Goal: Navigation & Orientation: Find specific page/section

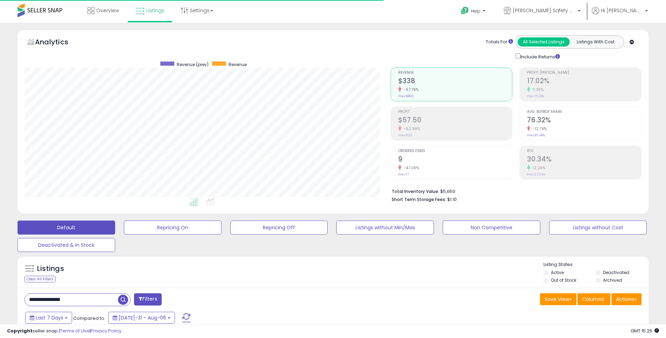
click at [44, 281] on div "Clear All Filters" at bounding box center [39, 279] width 31 height 7
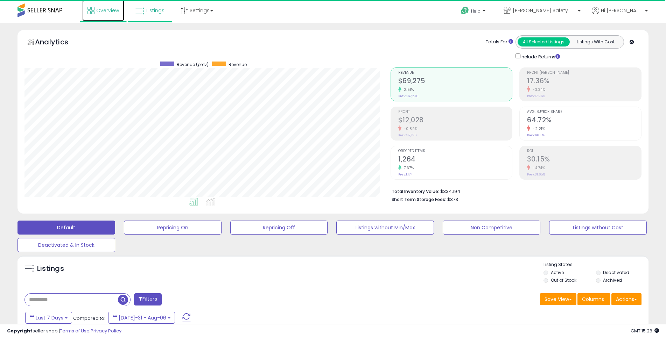
click at [109, 10] on span "Overview" at bounding box center [107, 10] width 23 height 7
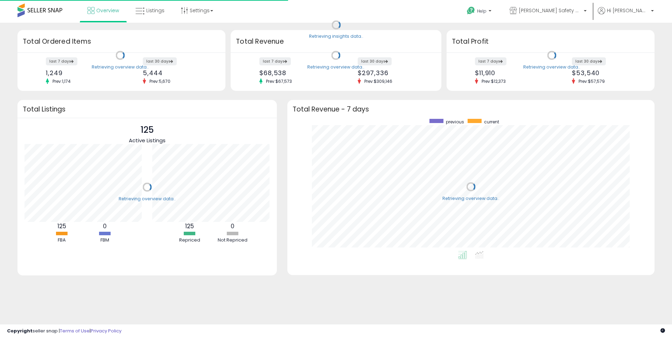
scroll to position [132, 353]
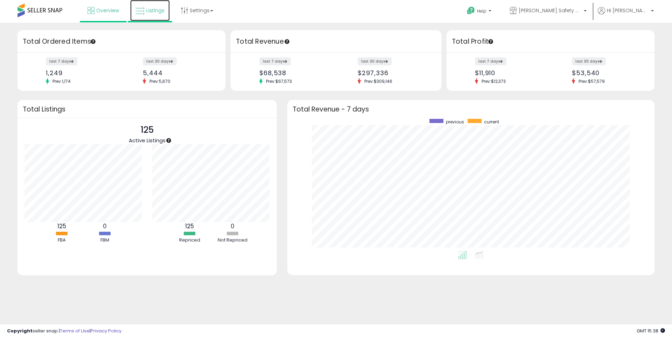
click at [159, 12] on span "Listings" at bounding box center [155, 10] width 18 height 7
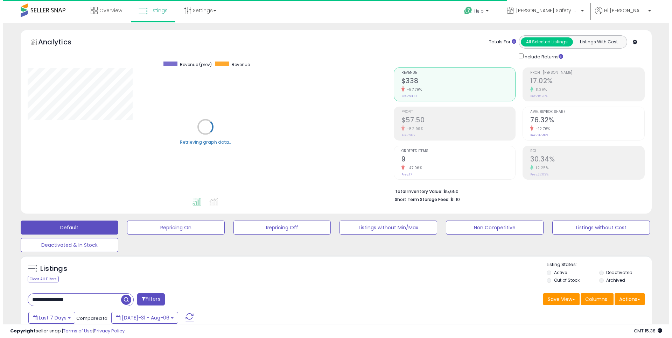
scroll to position [143, 366]
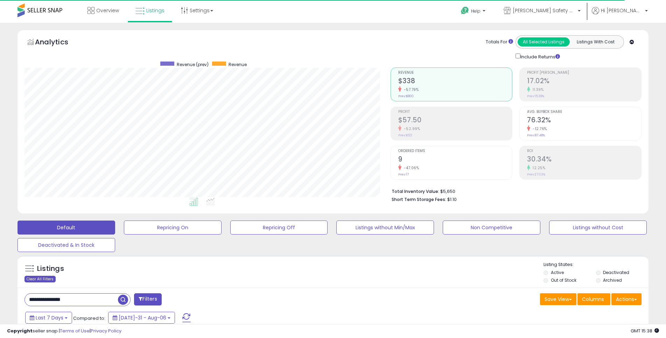
click at [47, 279] on div "Clear All Filters" at bounding box center [39, 279] width 31 height 7
click at [105, 15] on link "Overview" at bounding box center [103, 10] width 42 height 21
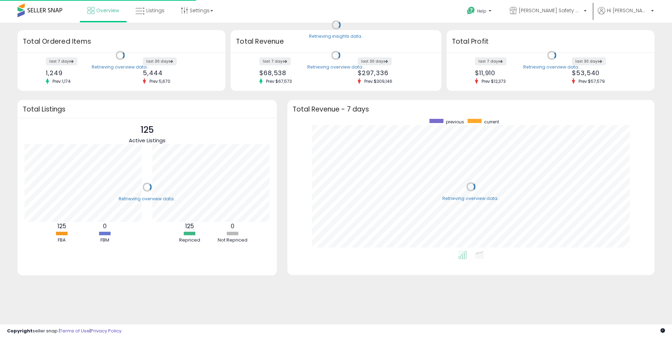
scroll to position [132, 353]
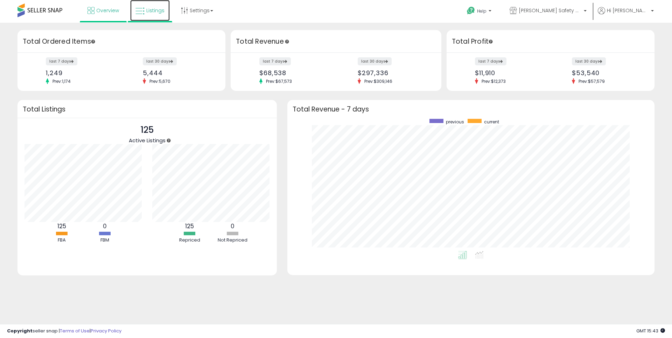
click at [162, 11] on span "Listings" at bounding box center [155, 10] width 18 height 7
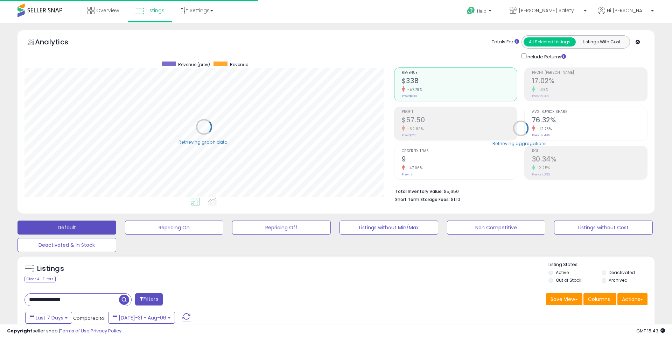
scroll to position [349681, 349459]
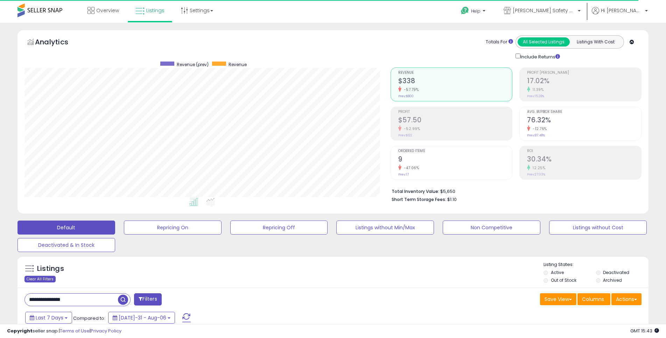
click at [47, 279] on div "Clear All Filters" at bounding box center [39, 279] width 31 height 7
click at [114, 9] on span "Overview" at bounding box center [107, 10] width 23 height 7
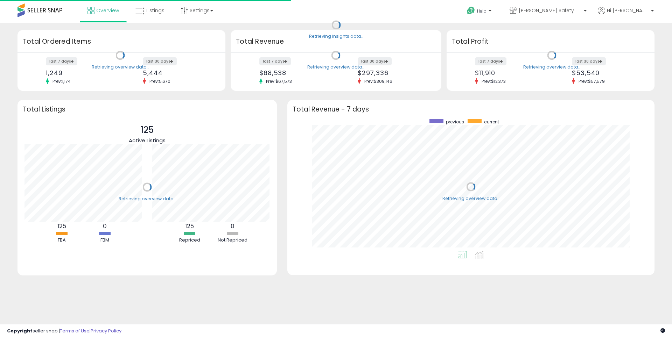
scroll to position [132, 353]
